Goal: Check status

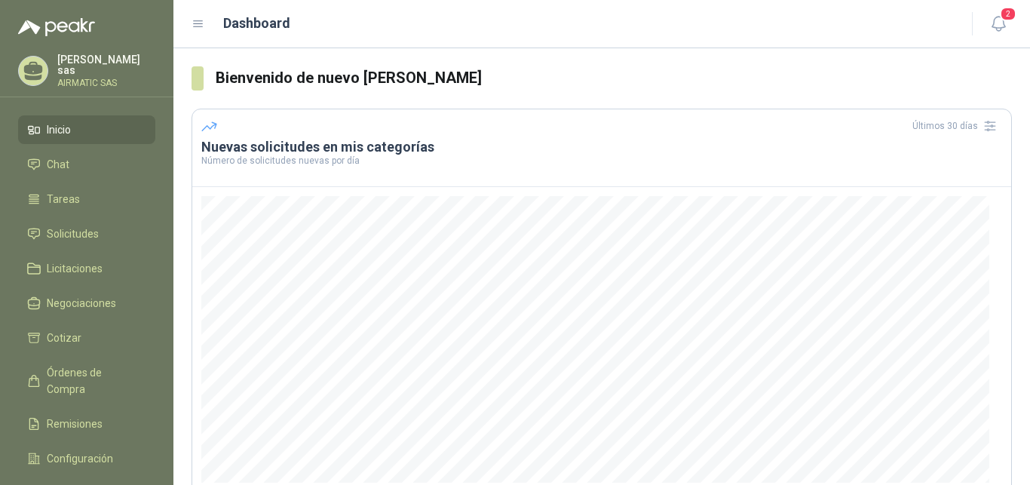
drag, startPoint x: 123, startPoint y: 66, endPoint x: 128, endPoint y: 78, distance: 12.5
click at [123, 68] on p "Carolina García sas" at bounding box center [106, 64] width 98 height 21
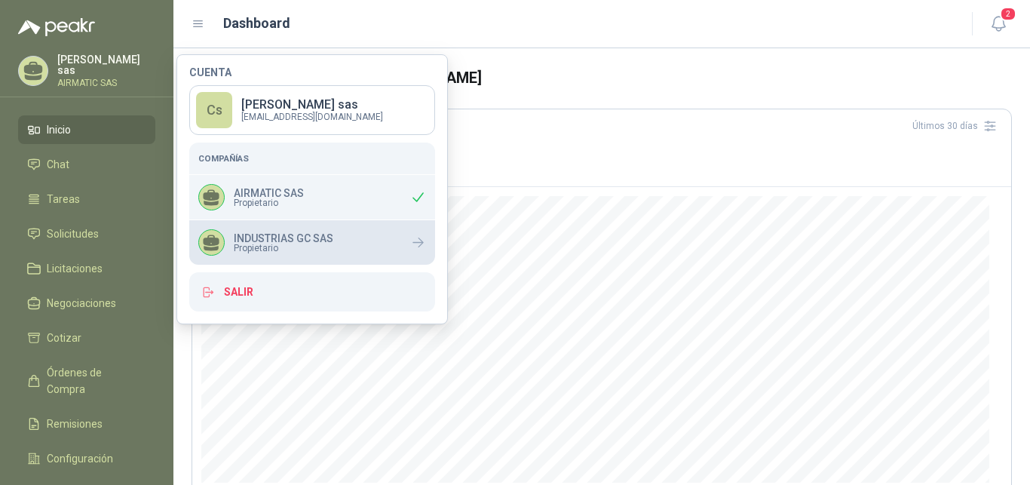
click at [295, 245] on span "Propietario" at bounding box center [284, 247] width 100 height 9
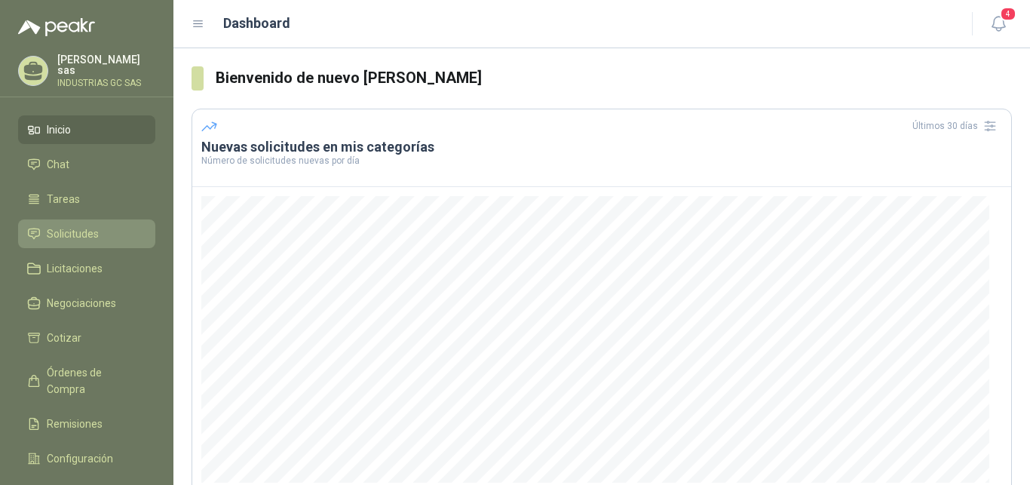
click at [78, 231] on span "Solicitudes" at bounding box center [73, 233] width 52 height 17
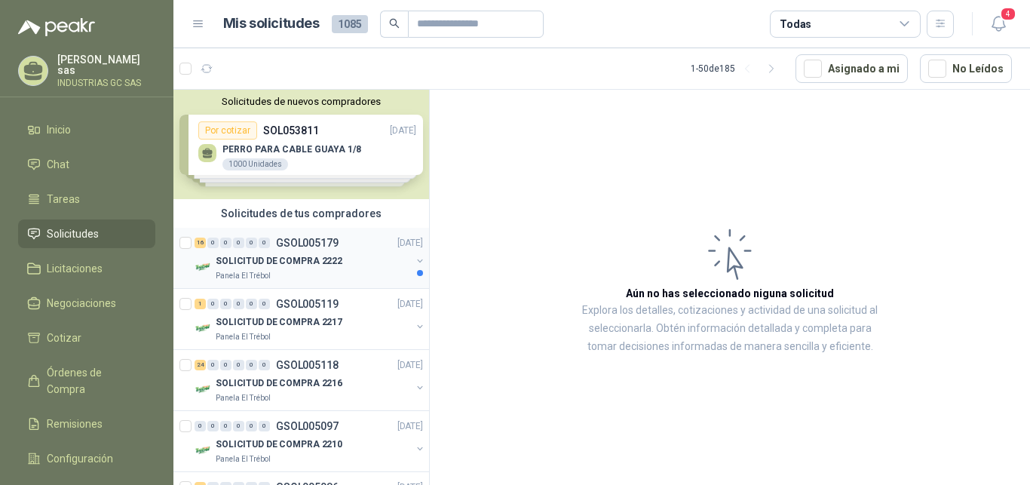
click at [323, 265] on p "SOLICITUD DE COMPRA 2222" at bounding box center [279, 261] width 127 height 14
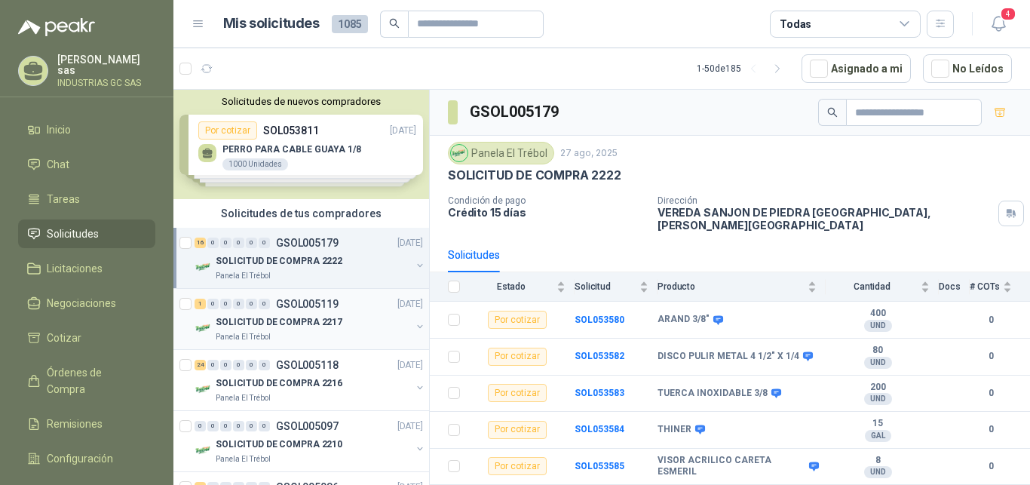
click at [397, 311] on p "[DATE]" at bounding box center [410, 304] width 26 height 14
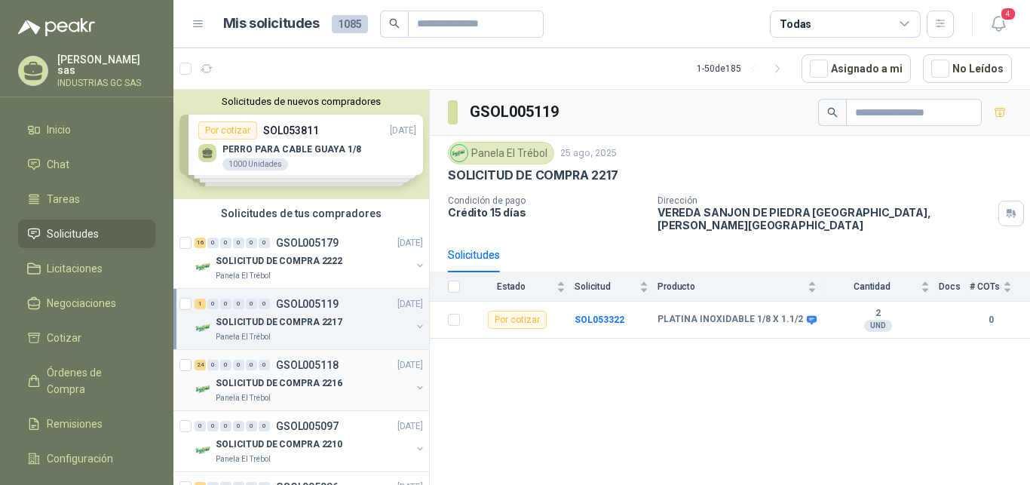
click at [384, 357] on div "24 0 0 0 0 0 GSOL005118 [DATE]" at bounding box center [309, 365] width 231 height 18
